Goal: Transaction & Acquisition: Purchase product/service

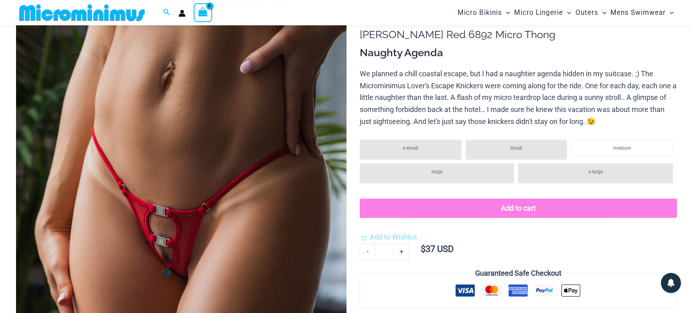
scroll to position [53, 0]
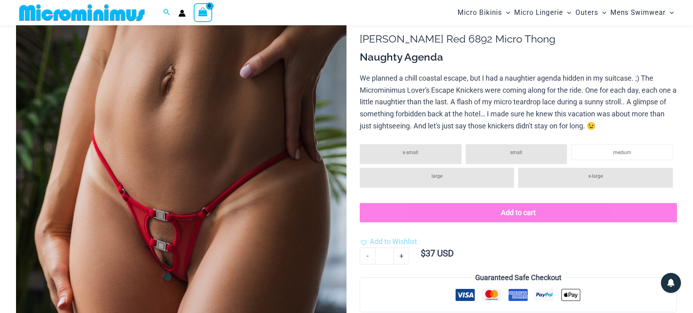
click at [518, 154] on span "small" at bounding box center [516, 153] width 12 height 6
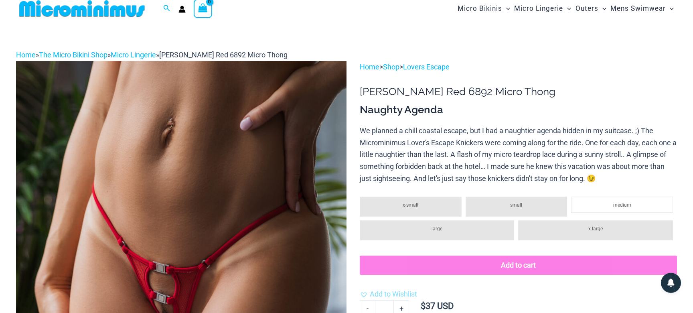
scroll to position [0, 0]
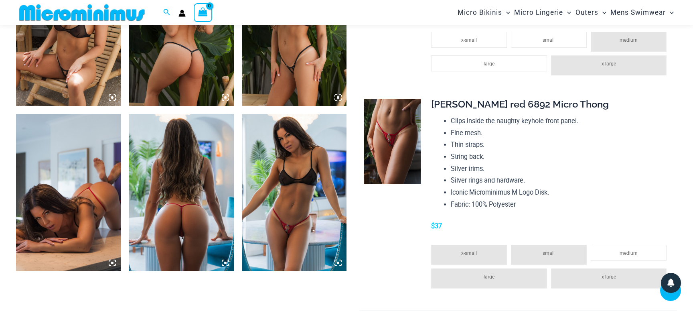
scroll to position [918, 0]
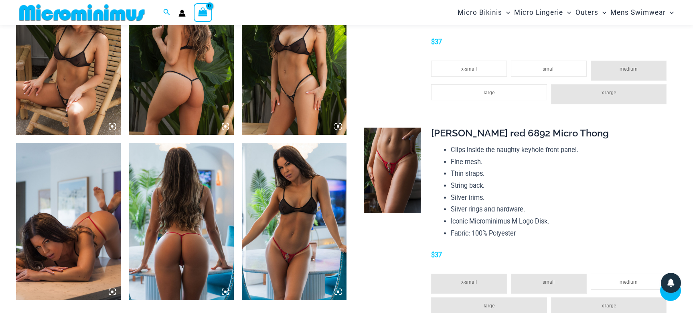
click at [392, 168] on img at bounding box center [392, 170] width 57 height 85
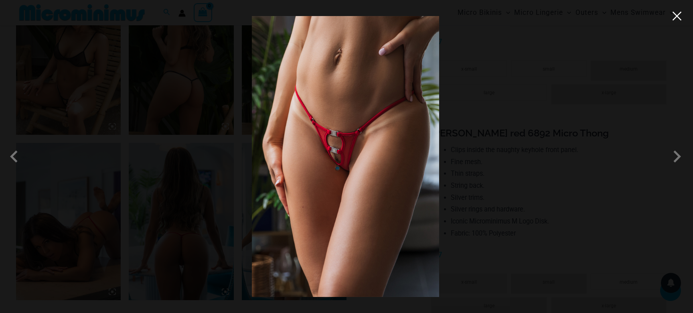
click at [677, 16] on button "Close" at bounding box center [677, 16] width 12 height 12
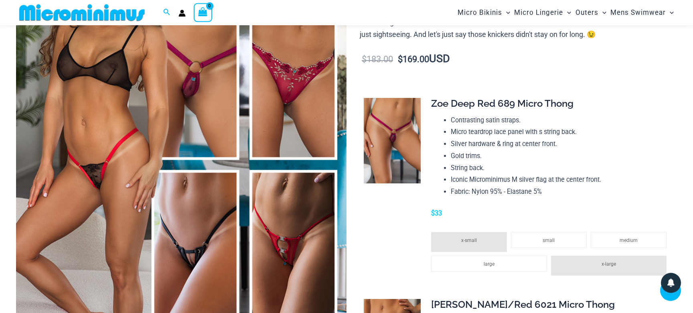
scroll to position [144, 0]
click at [395, 139] on img at bounding box center [392, 140] width 57 height 85
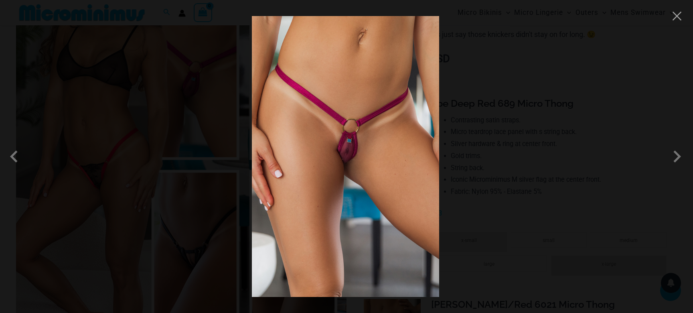
click at [352, 154] on img at bounding box center [345, 156] width 187 height 281
click at [350, 152] on img at bounding box center [345, 156] width 187 height 281
click at [679, 155] on span at bounding box center [677, 156] width 24 height 24
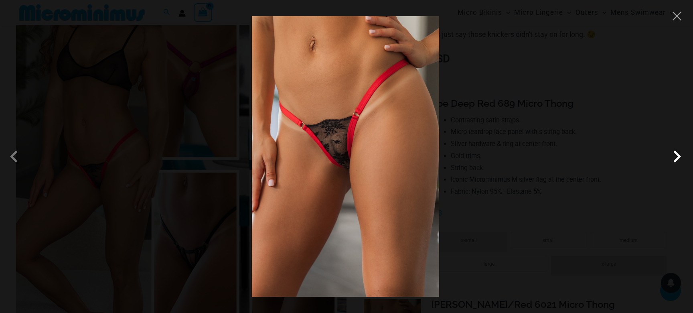
click at [678, 157] on span at bounding box center [677, 156] width 24 height 24
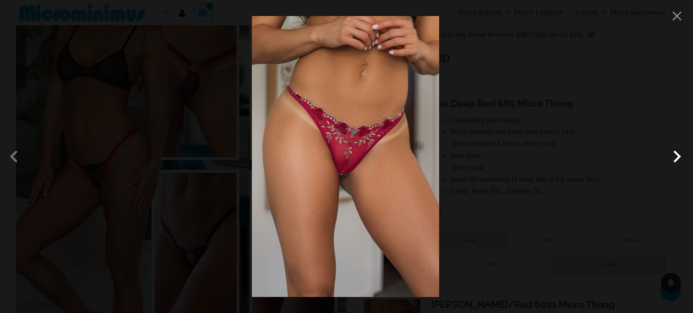
click at [678, 157] on span at bounding box center [677, 156] width 24 height 24
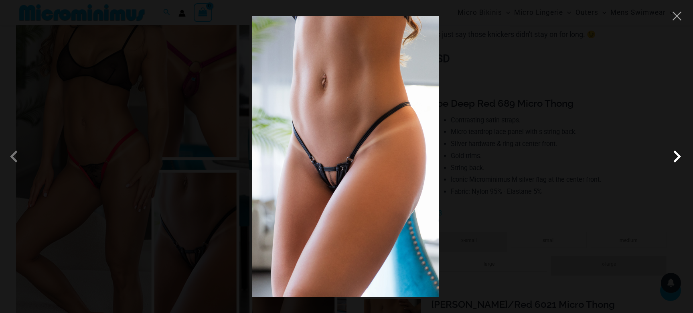
click at [678, 157] on span at bounding box center [677, 156] width 24 height 24
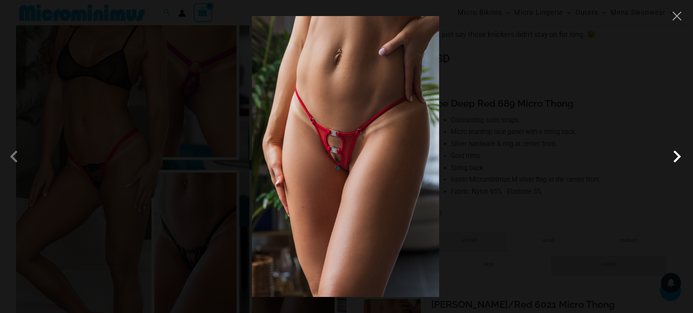
click at [678, 157] on span at bounding box center [677, 156] width 24 height 24
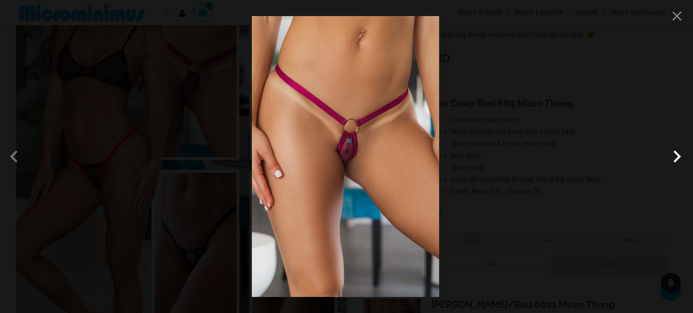
click at [678, 157] on span at bounding box center [677, 156] width 24 height 24
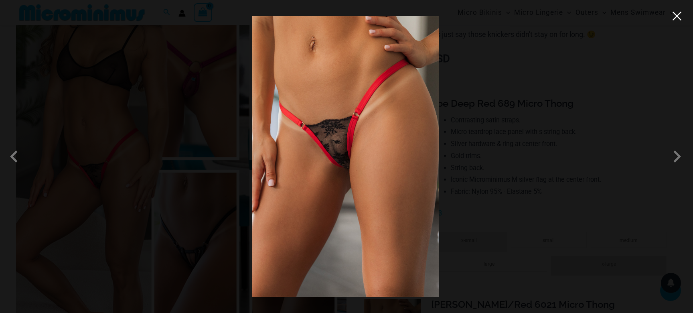
click at [677, 17] on button "Close" at bounding box center [677, 16] width 12 height 12
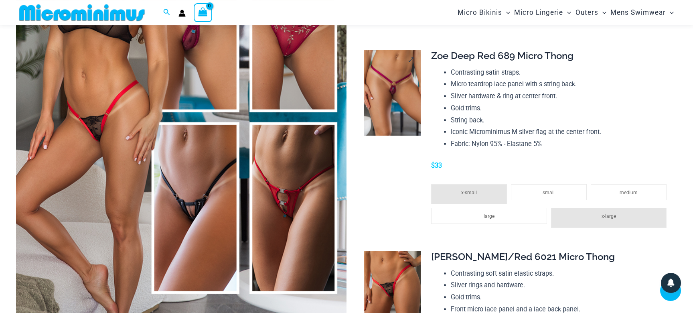
scroll to position [202, 0]
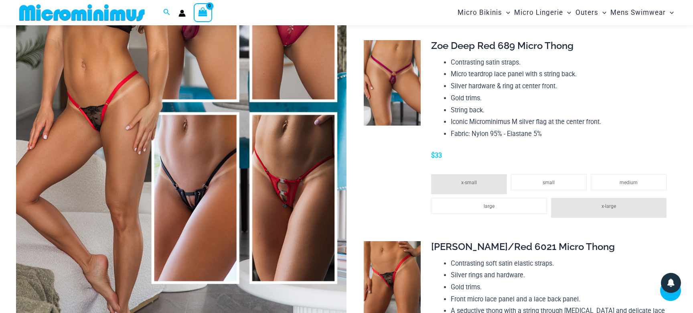
click at [237, 142] on img at bounding box center [181, 107] width 331 height 496
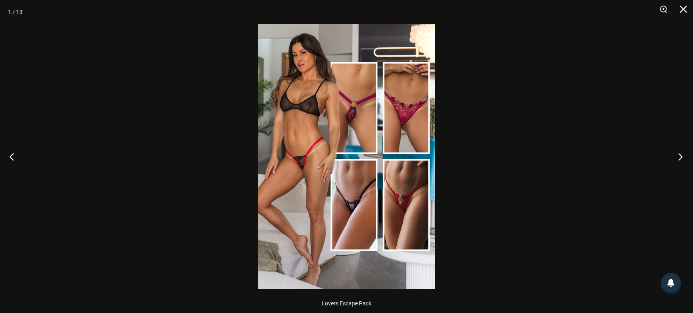
click at [680, 156] on button "Next" at bounding box center [678, 156] width 30 height 40
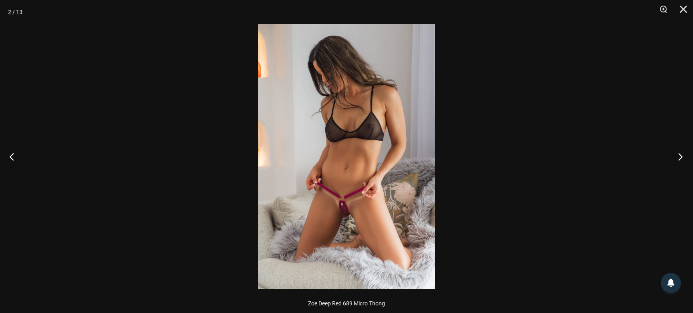
click at [680, 156] on button "Next" at bounding box center [678, 156] width 30 height 40
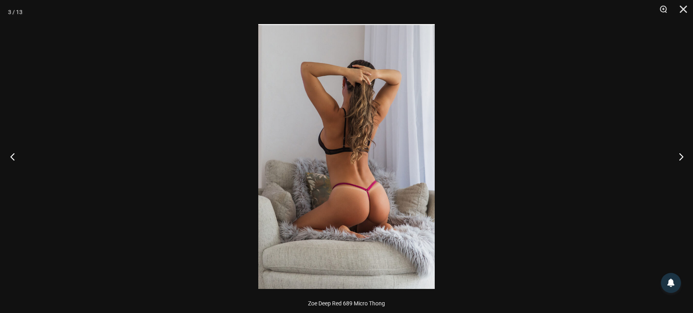
click at [7, 157] on button "Previous" at bounding box center [15, 156] width 30 height 40
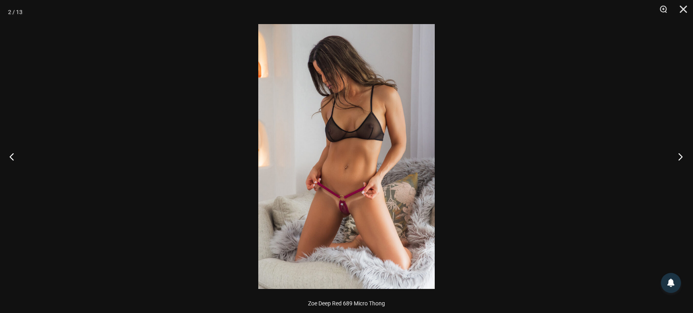
click at [681, 157] on button "Next" at bounding box center [678, 156] width 30 height 40
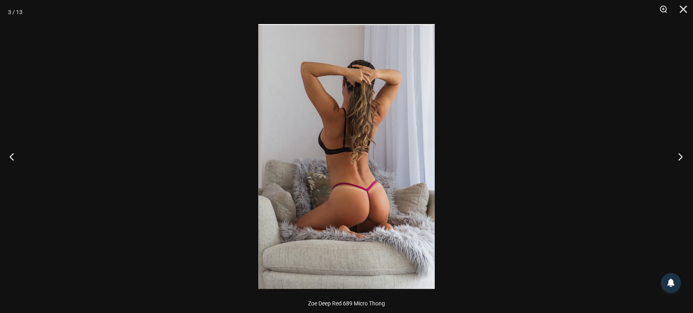
click at [681, 157] on button "Next" at bounding box center [678, 156] width 30 height 40
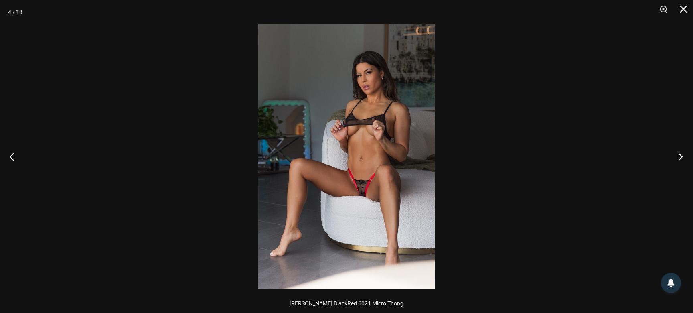
click at [681, 157] on button "Next" at bounding box center [678, 156] width 30 height 40
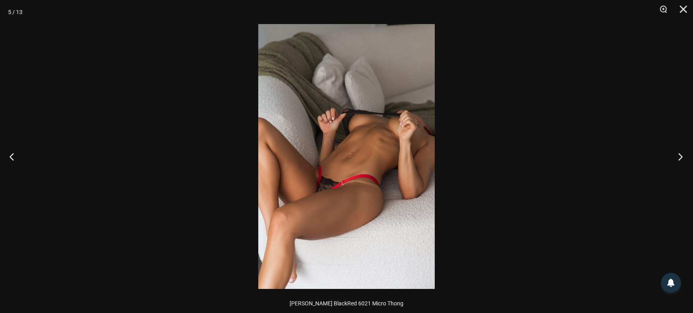
click at [681, 157] on button "Next" at bounding box center [678, 156] width 30 height 40
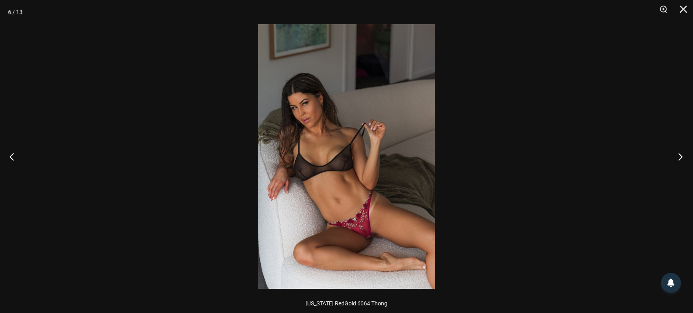
click at [681, 157] on button "Next" at bounding box center [678, 156] width 30 height 40
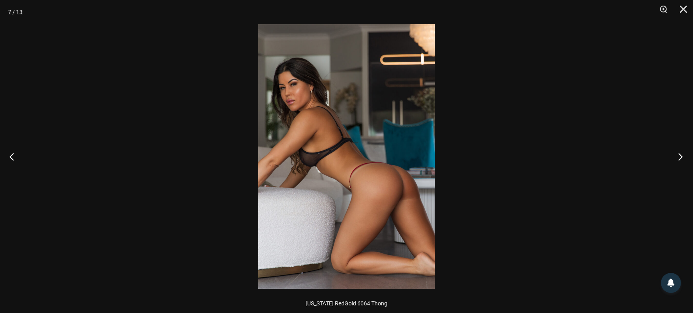
click at [681, 157] on button "Next" at bounding box center [678, 156] width 30 height 40
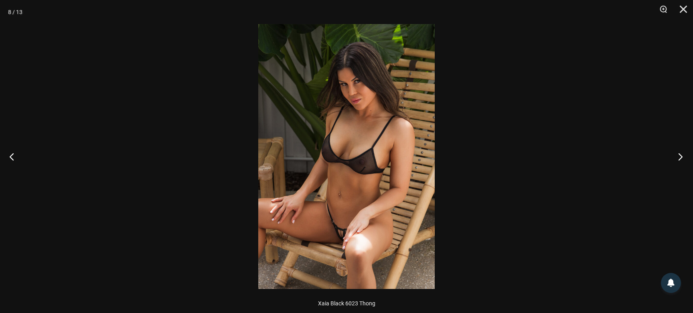
click at [681, 157] on button "Next" at bounding box center [678, 156] width 30 height 40
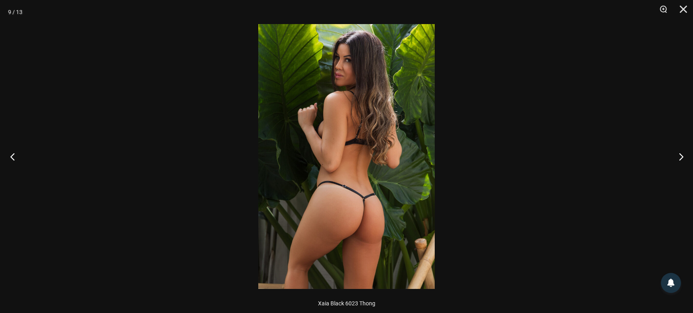
click at [11, 155] on button "Previous" at bounding box center [15, 156] width 30 height 40
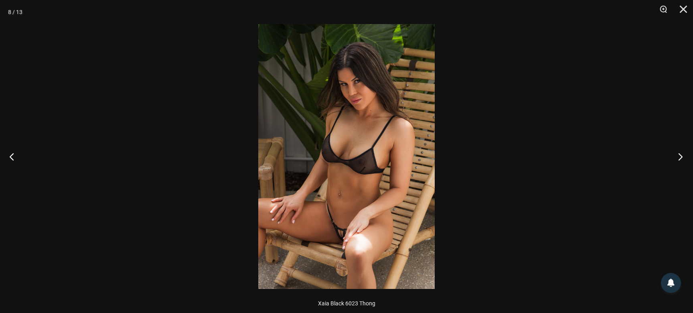
click at [681, 155] on button "Next" at bounding box center [678, 156] width 30 height 40
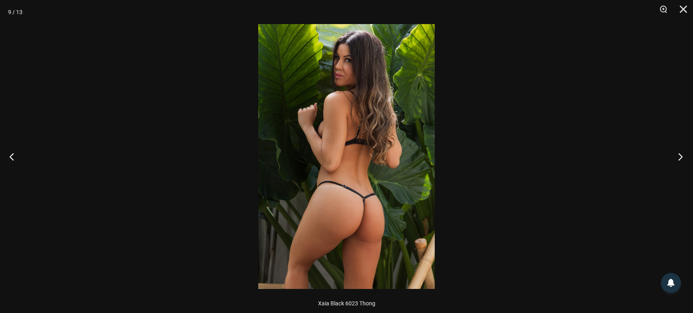
click at [681, 155] on button "Next" at bounding box center [678, 156] width 30 height 40
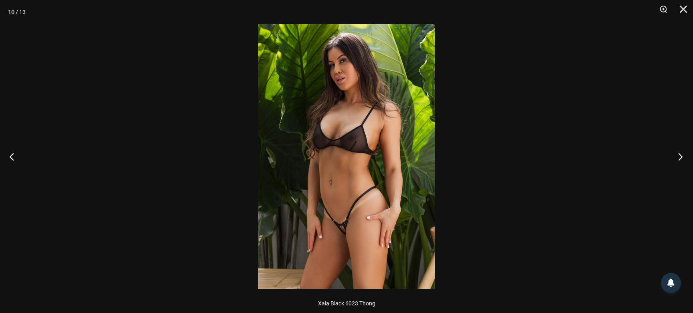
click at [681, 155] on button "Next" at bounding box center [678, 156] width 30 height 40
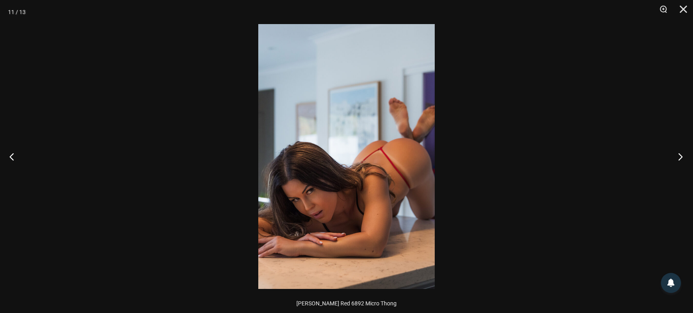
click at [681, 155] on button "Next" at bounding box center [678, 156] width 30 height 40
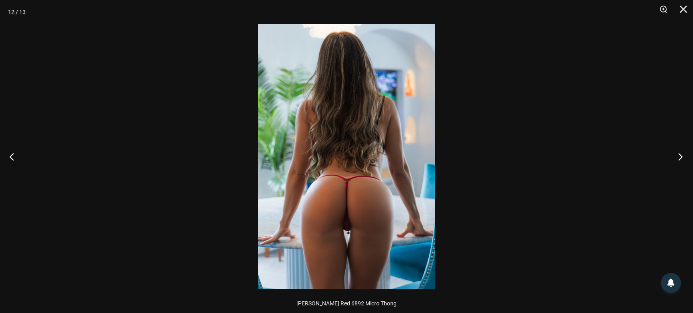
click at [681, 155] on button "Next" at bounding box center [678, 156] width 30 height 40
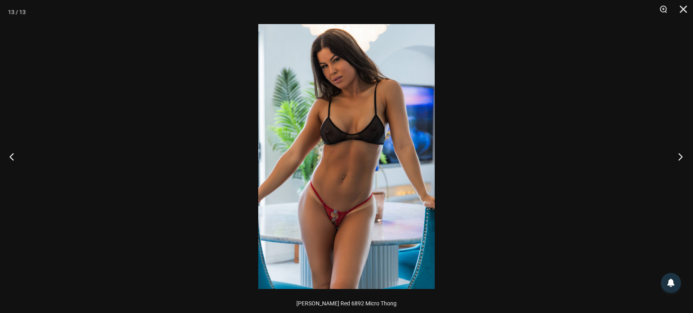
click at [681, 155] on button "Next" at bounding box center [678, 156] width 30 height 40
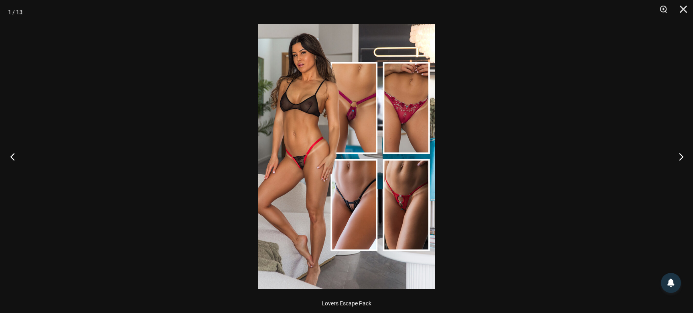
click at [10, 156] on button "Previous" at bounding box center [15, 156] width 30 height 40
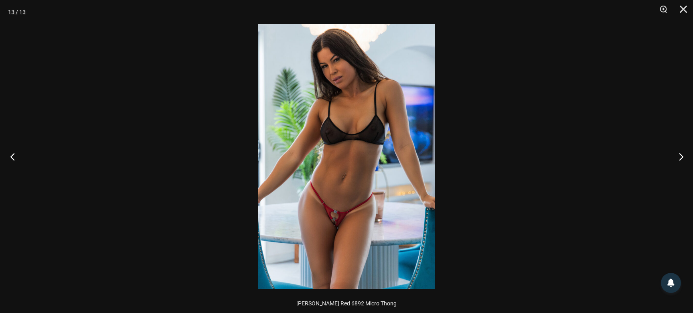
click at [10, 156] on button "Previous" at bounding box center [15, 156] width 30 height 40
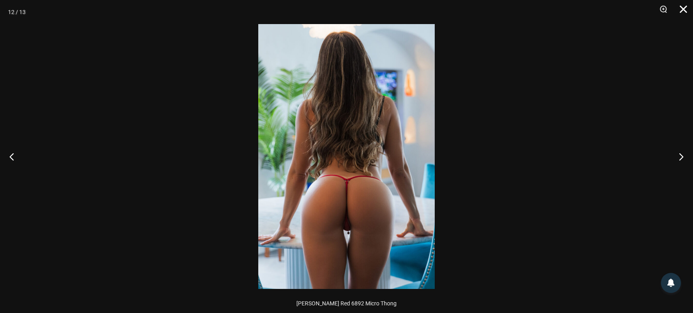
click at [682, 8] on button "Close" at bounding box center [681, 12] width 20 height 24
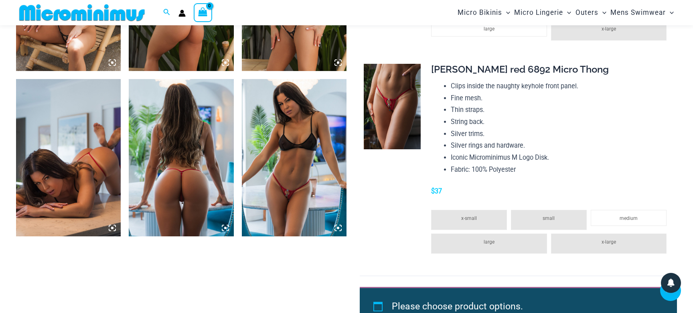
scroll to position [953, 0]
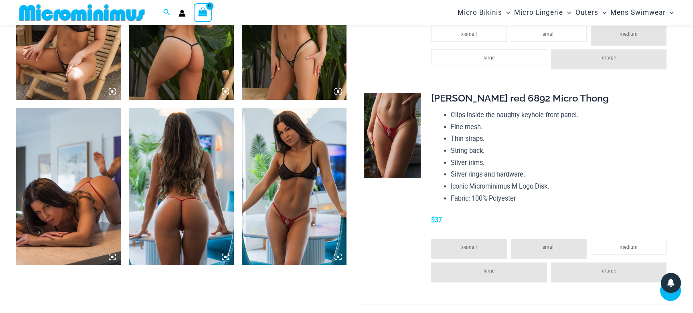
click at [511, 112] on li "Clips inside the naughty keyhole front panel." at bounding box center [561, 115] width 220 height 12
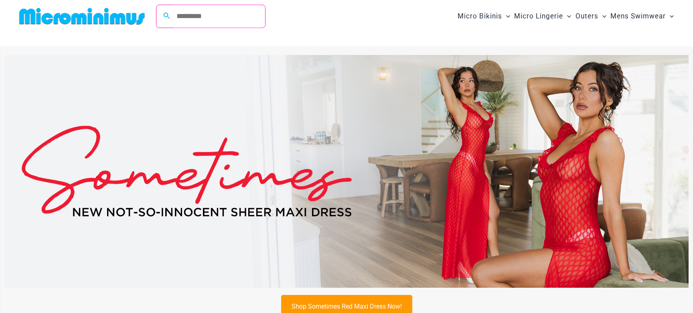
click at [216, 17] on input "Search for: Search" at bounding box center [218, 16] width 94 height 23
type input "****"
click button "Search" at bounding box center [0, 0] width 0 height 0
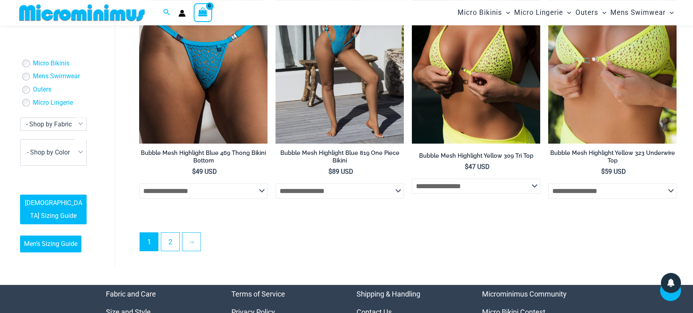
scroll to position [2017, 0]
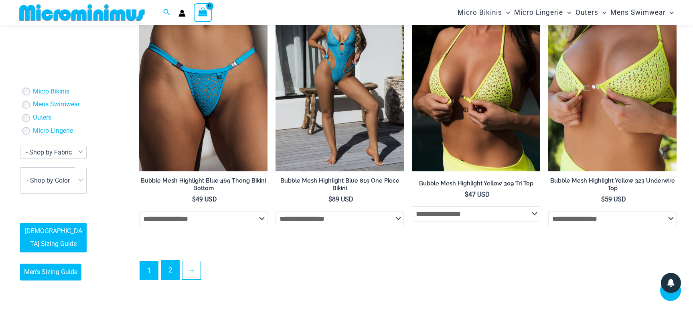
click at [167, 270] on link "2" at bounding box center [170, 269] width 18 height 19
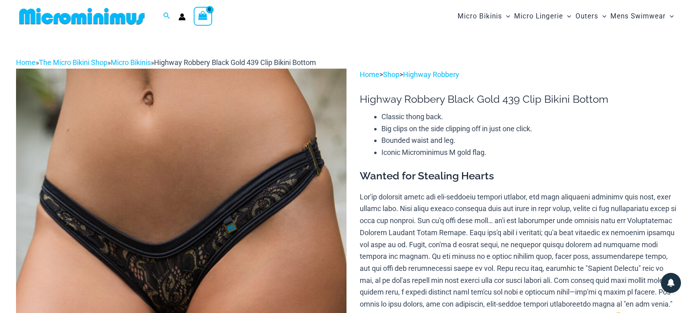
click at [493, 98] on h1 "Highway Robbery Black Gold 439 Clip Bikini Bottom" at bounding box center [518, 99] width 317 height 12
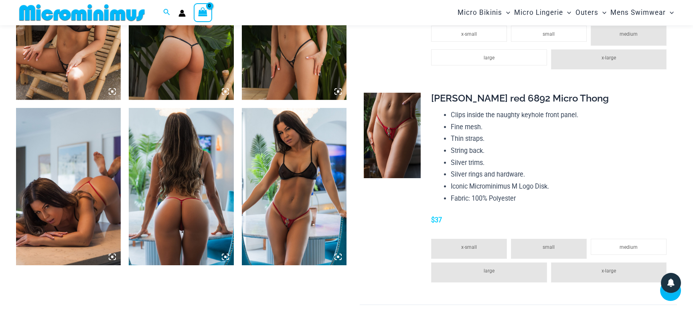
scroll to position [953, 0]
click at [394, 133] on img at bounding box center [392, 135] width 57 height 85
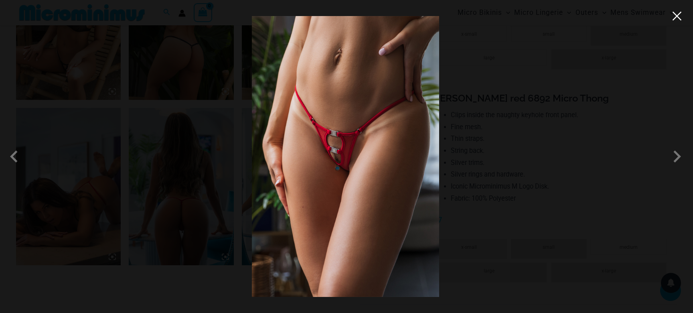
click at [677, 14] on button "Close" at bounding box center [677, 16] width 12 height 12
